Goal: Browse casually: Explore the website without a specific task or goal

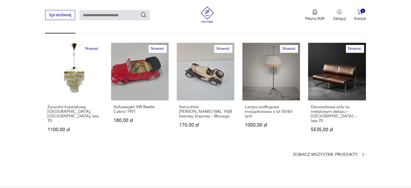
scroll to position [406, 0]
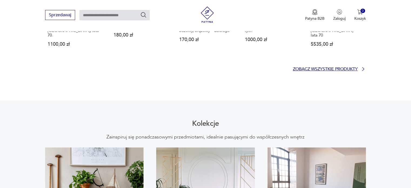
click at [306, 67] on p "Zobacz wszystkie produkty" at bounding box center [325, 69] width 65 height 4
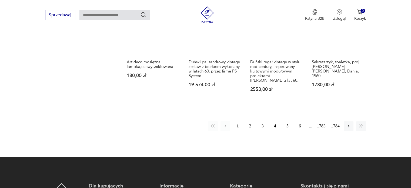
scroll to position [511, 0]
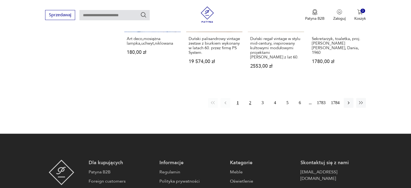
click at [250, 98] on button "2" at bounding box center [251, 103] width 10 height 10
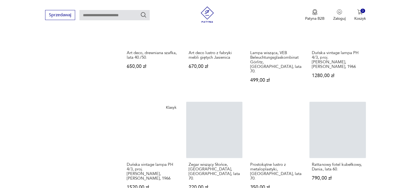
scroll to position [503, 0]
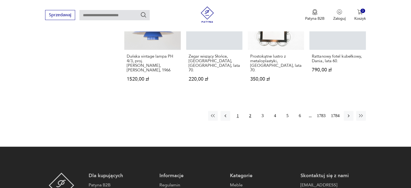
click at [237, 111] on button "1" at bounding box center [238, 116] width 10 height 10
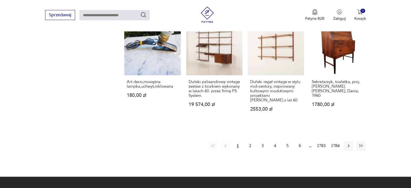
scroll to position [530, 0]
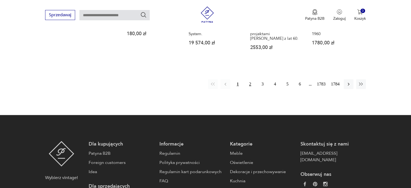
click at [251, 79] on button "2" at bounding box center [251, 84] width 10 height 10
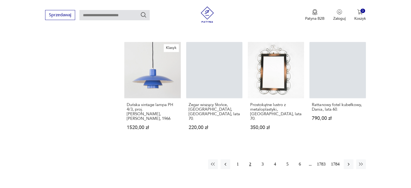
scroll to position [503, 0]
